Goal: Download file/media

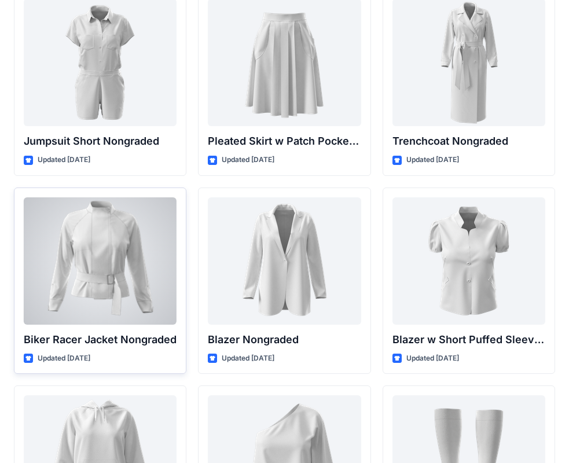
scroll to position [11822, 0]
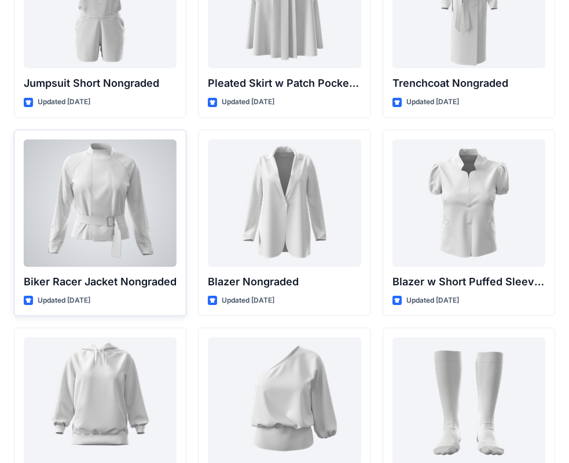
click at [104, 198] on div at bounding box center [100, 202] width 153 height 127
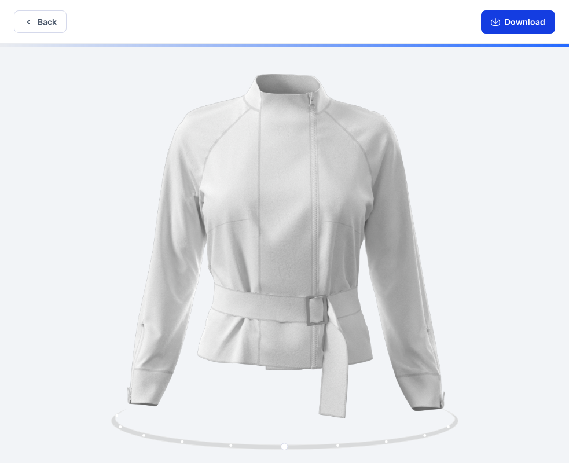
click at [516, 19] on button "Download" at bounding box center [518, 21] width 74 height 23
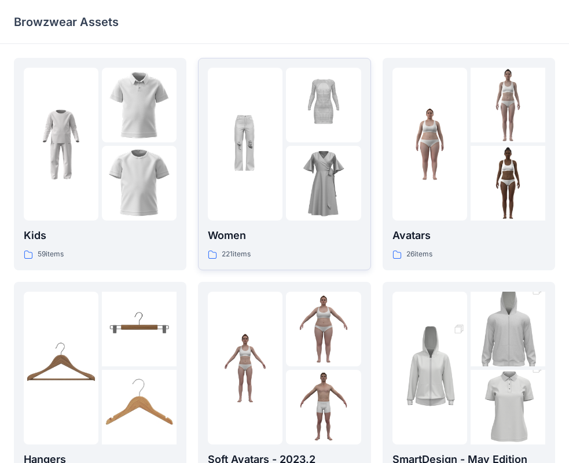
click at [279, 152] on div at bounding box center [245, 144] width 75 height 153
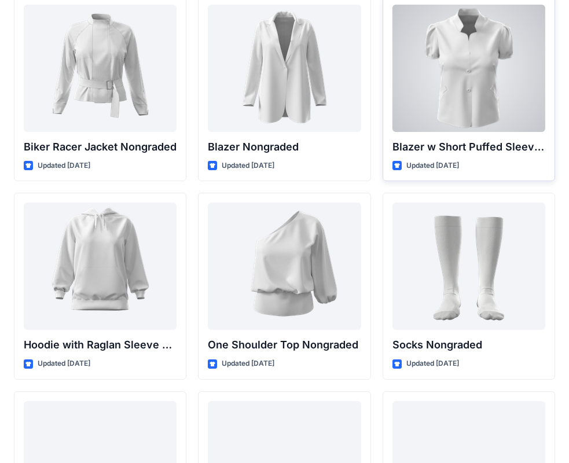
scroll to position [11937, 0]
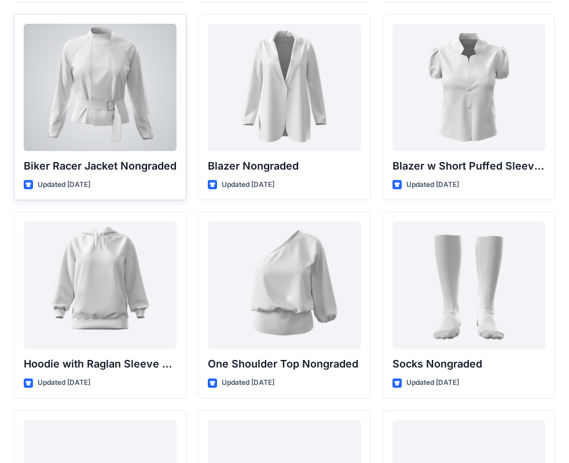
click at [82, 89] on div at bounding box center [100, 87] width 153 height 127
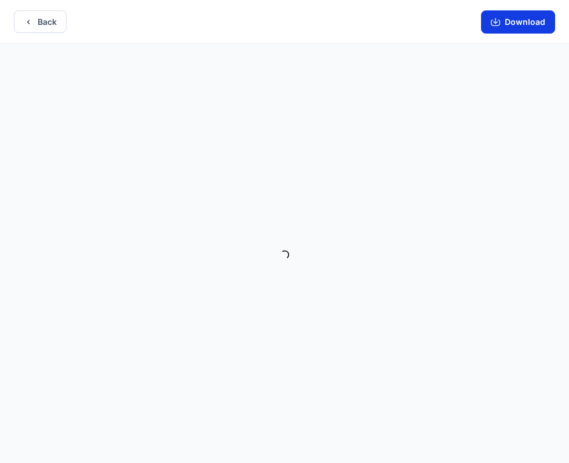
click at [520, 23] on button "Download" at bounding box center [518, 21] width 74 height 23
